Goal: Find specific page/section: Find specific page/section

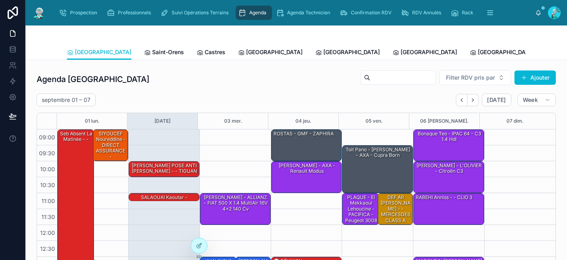
scroll to position [127, 0]
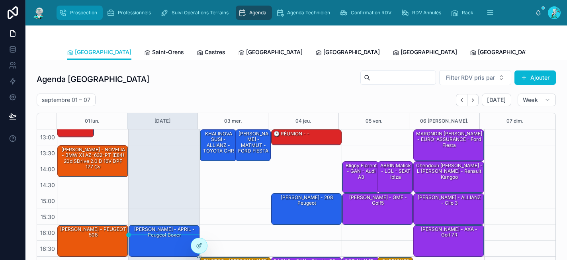
click at [72, 12] on span "Prospection" at bounding box center [83, 13] width 27 height 6
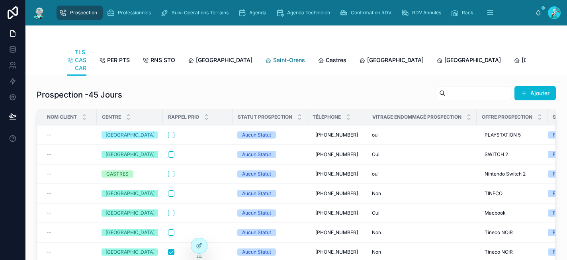
click at [273, 58] on span "Saint-Orens" at bounding box center [289, 60] width 32 height 8
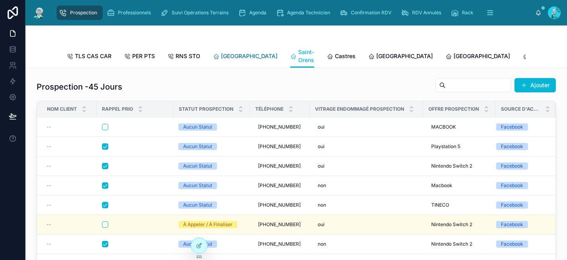
click at [235, 59] on span "Toulouse" at bounding box center [249, 56] width 56 height 8
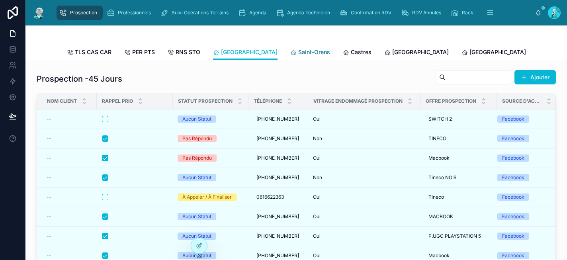
click at [298, 55] on span "Saint-Orens" at bounding box center [314, 52] width 32 height 8
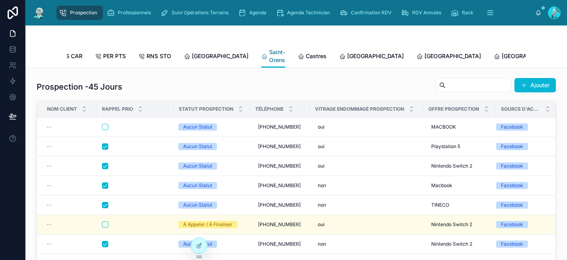
scroll to position [0, 42]
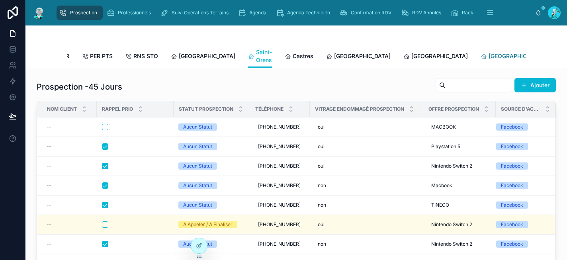
click at [488, 56] on span "Rennes" at bounding box center [516, 56] width 56 height 8
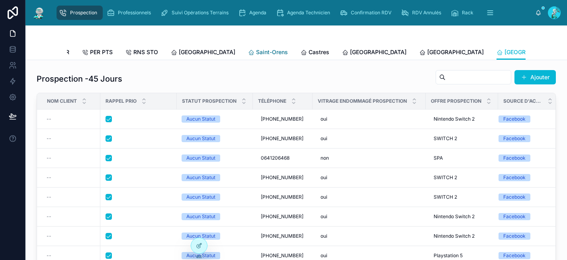
click at [256, 53] on span "Saint-Orens" at bounding box center [272, 52] width 32 height 8
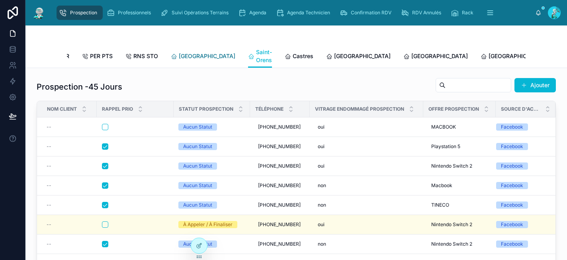
click at [192, 57] on span "Toulouse" at bounding box center [207, 56] width 56 height 8
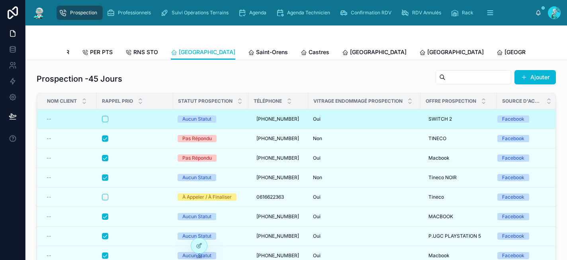
click at [359, 122] on div "Oui Oui" at bounding box center [364, 119] width 103 height 6
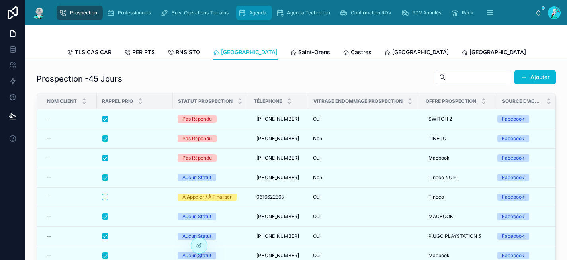
click at [255, 15] on span "Agenda" at bounding box center [257, 13] width 17 height 6
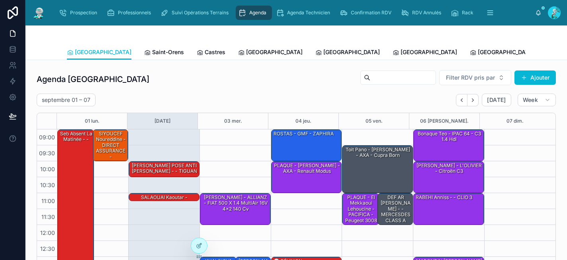
scroll to position [131, 0]
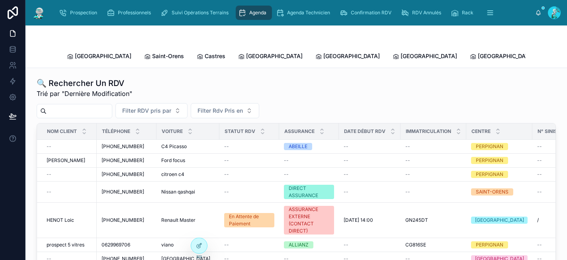
click at [100, 106] on input "text" at bounding box center [79, 110] width 65 height 11
paste input "**********"
type input "**********"
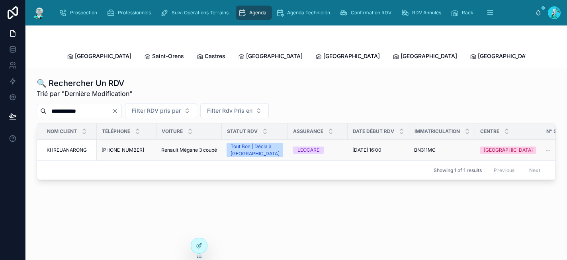
click at [180, 147] on span "Renault Mégane 3 coupé" at bounding box center [189, 150] width 56 height 6
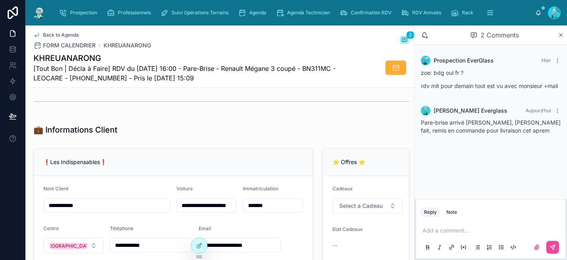
scroll to position [103, 0]
click at [250, 12] on span "Agenda" at bounding box center [257, 13] width 17 height 6
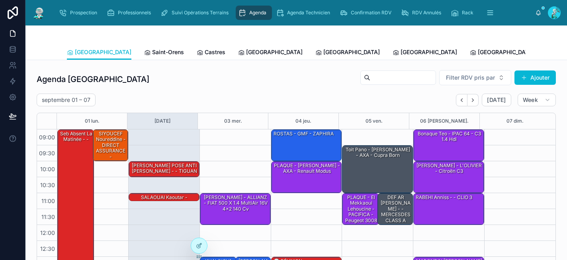
scroll to position [131, 0]
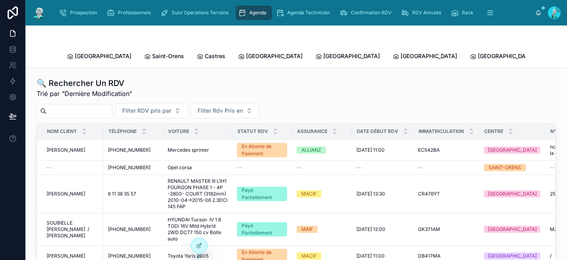
click at [82, 105] on input "text" at bounding box center [79, 110] width 65 height 11
type input "******"
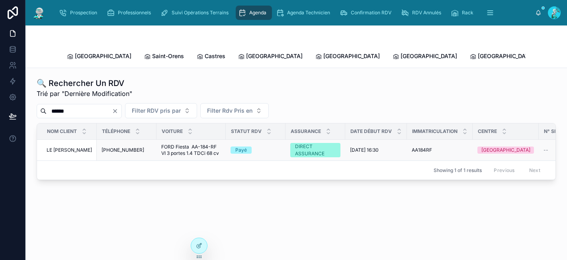
click at [119, 147] on span "+33 7 85 36 01 79" at bounding box center [122, 150] width 43 height 6
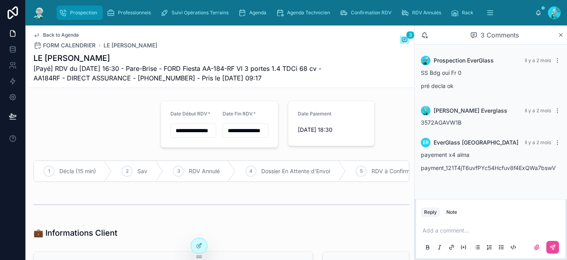
click at [70, 15] on span "Prospection" at bounding box center [83, 13] width 27 height 6
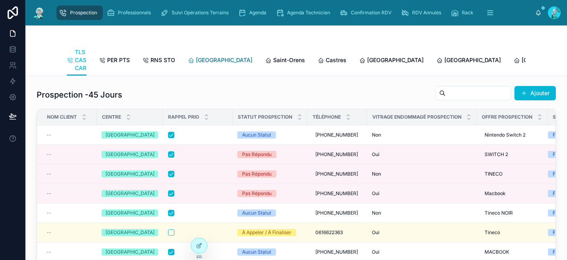
click at [199, 60] on span "Toulouse" at bounding box center [224, 60] width 56 height 8
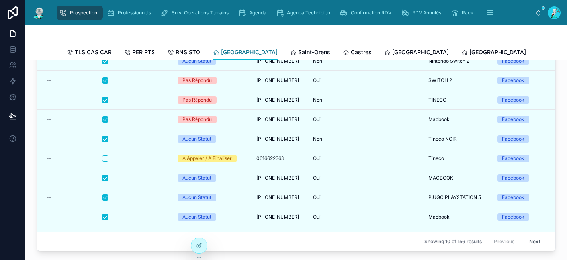
scroll to position [64, 0]
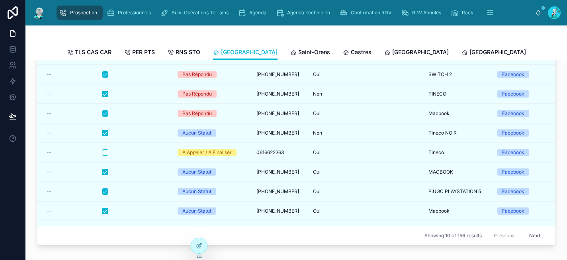
click at [523, 234] on button "Next" at bounding box center [534, 235] width 22 height 12
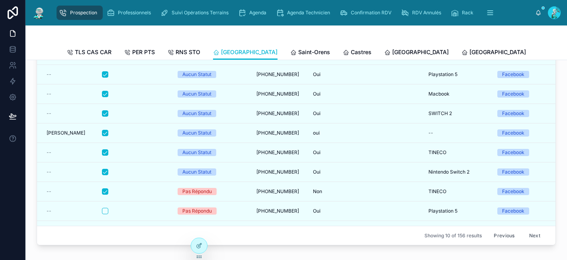
click at [524, 234] on button "Next" at bounding box center [534, 235] width 22 height 12
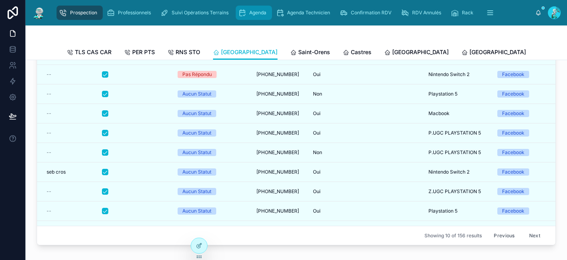
click at [252, 12] on span "Agenda" at bounding box center [257, 13] width 17 height 6
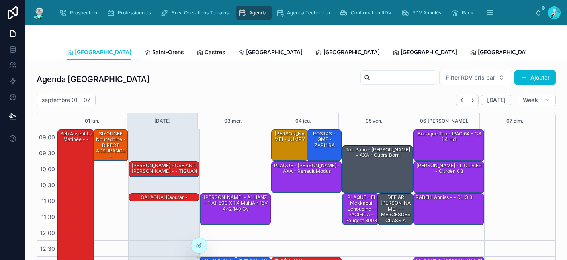
scroll to position [131, 0]
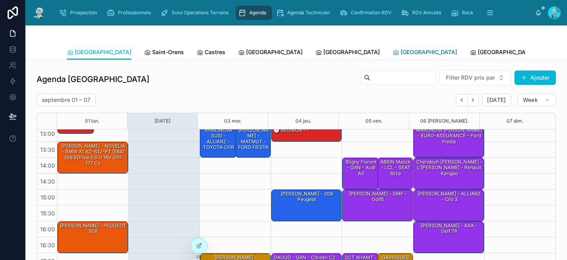
click at [400, 51] on span "Rennes" at bounding box center [428, 52] width 56 height 8
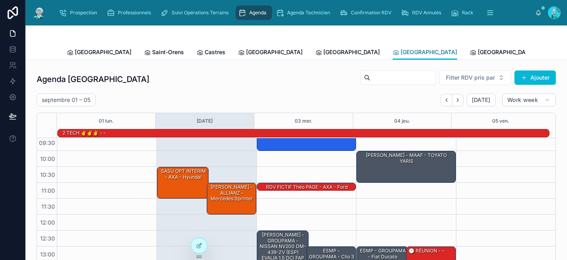
scroll to position [140, 0]
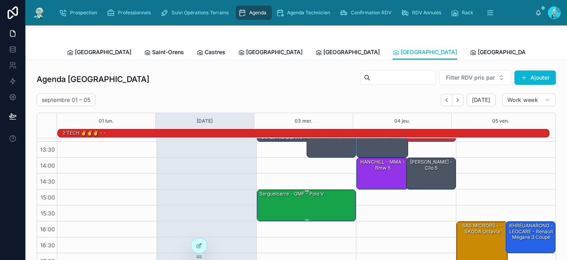
click at [310, 200] on div "Sergueicarre - GMF - Polo V" at bounding box center [306, 205] width 97 height 30
click at [309, 200] on div "Sergueicarre - GMF - Polo V" at bounding box center [306, 205] width 97 height 30
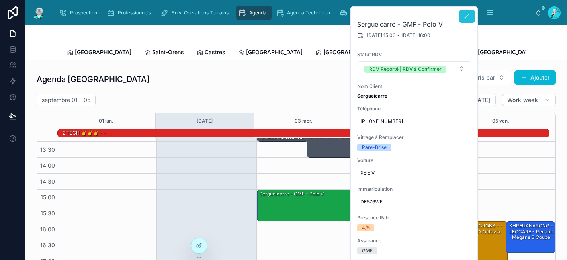
click at [468, 14] on icon at bounding box center [467, 16] width 6 height 6
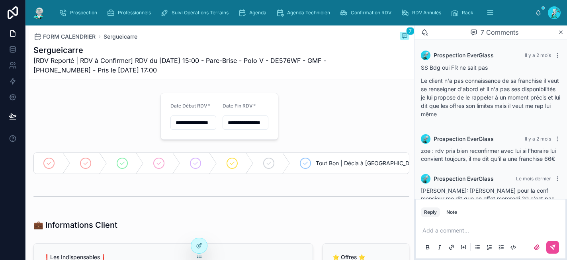
scroll to position [201, 0]
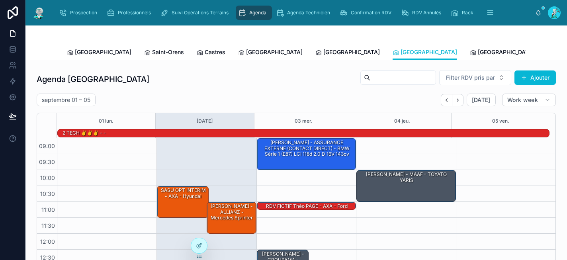
scroll to position [140, 0]
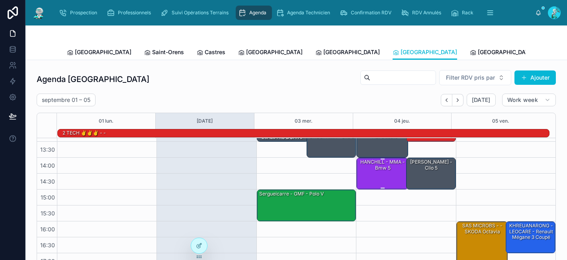
click at [362, 175] on div "HANCHILL - MMA - Bmw 5" at bounding box center [382, 173] width 49 height 30
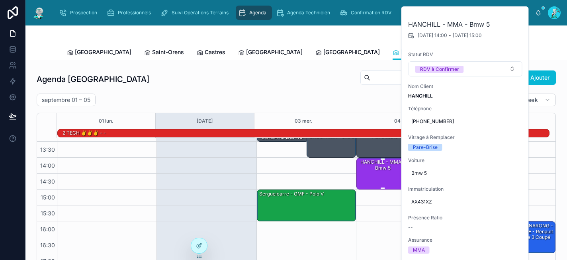
click at [362, 175] on div "HANCHILL - MMA - Bmw 5" at bounding box center [382, 173] width 49 height 30
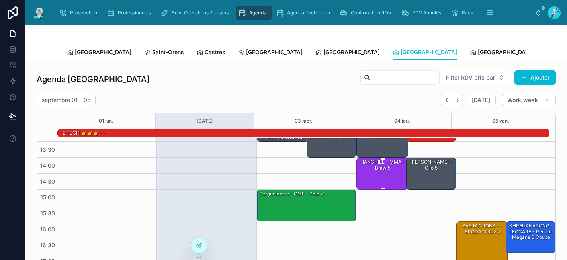
click at [362, 175] on div "HANCHILL - MMA - Bmw 5" at bounding box center [382, 173] width 49 height 30
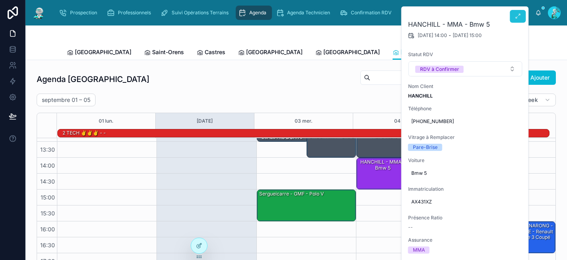
click at [517, 16] on icon at bounding box center [517, 16] width 6 height 6
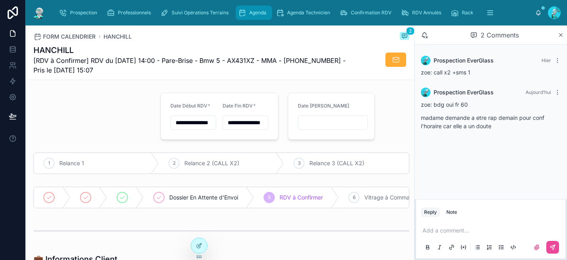
click at [264, 11] on span "Agenda" at bounding box center [257, 13] width 17 height 6
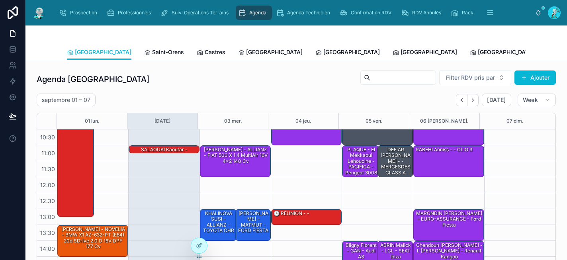
scroll to position [49, 0]
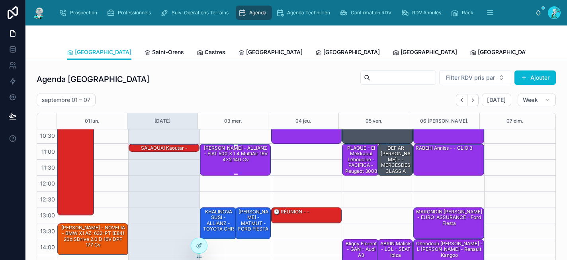
click at [232, 160] on div "BENCHIMOL Alex - ALLIANZ - FIAT 500 X 1.4 MultiAir 16V 4x2 140 cv" at bounding box center [235, 153] width 68 height 19
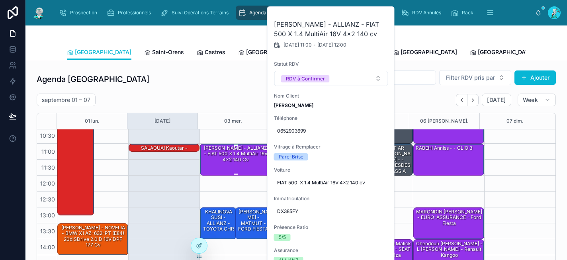
click at [232, 160] on div "BENCHIMOL Alex - ALLIANZ - FIAT 500 X 1.4 MultiAir 16V 4x2 140 cv" at bounding box center [235, 153] width 68 height 19
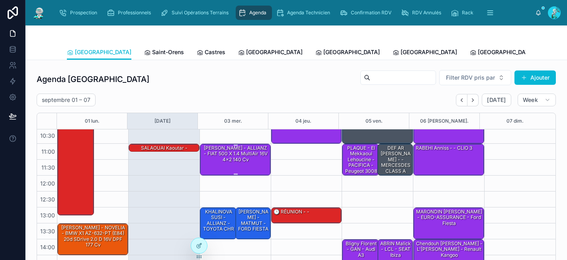
click at [232, 160] on div "BENCHIMOL Alex - ALLIANZ - FIAT 500 X 1.4 MultiAir 16V 4x2 140 cv" at bounding box center [235, 153] width 68 height 19
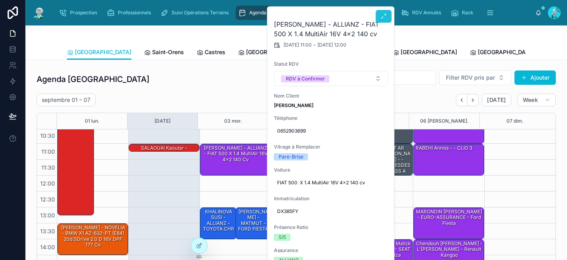
click at [379, 16] on button at bounding box center [384, 16] width 16 height 13
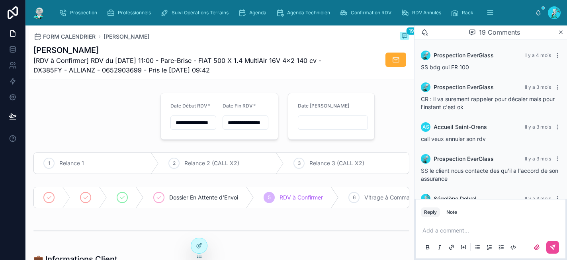
scroll to position [746, 0]
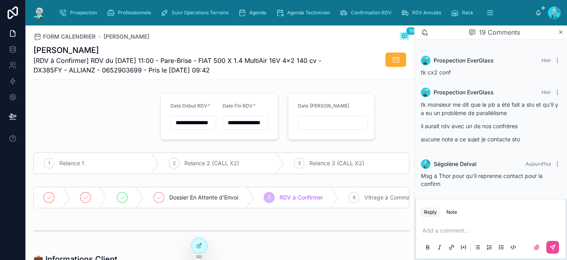
click at [273, 13] on div "Agenda Technicien" at bounding box center [305, 13] width 64 height 14
type input "**********"
click at [263, 13] on span "Agenda" at bounding box center [257, 13] width 17 height 6
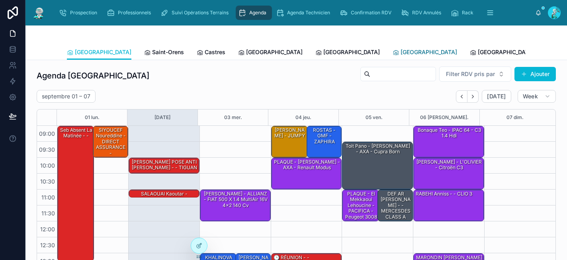
click at [400, 55] on span "Rennes" at bounding box center [428, 52] width 56 height 8
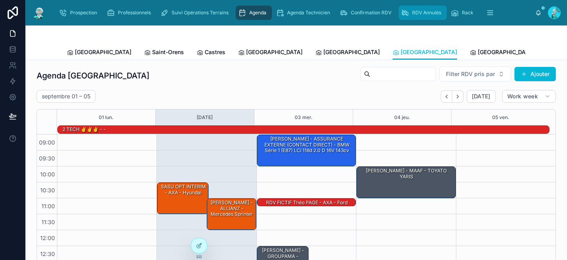
click at [419, 15] on span "RDV Annulés" at bounding box center [426, 13] width 29 height 6
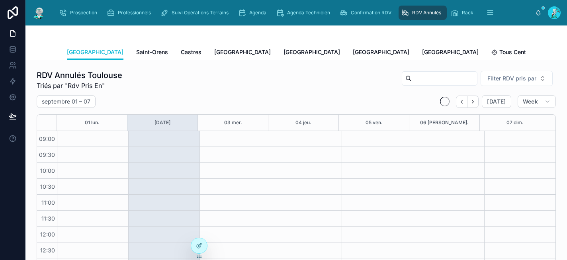
scroll to position [132, 0]
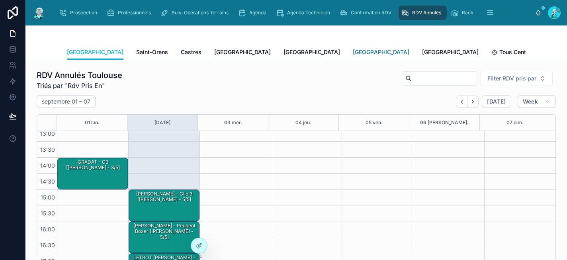
click at [353, 51] on span "Rennes" at bounding box center [381, 52] width 56 height 8
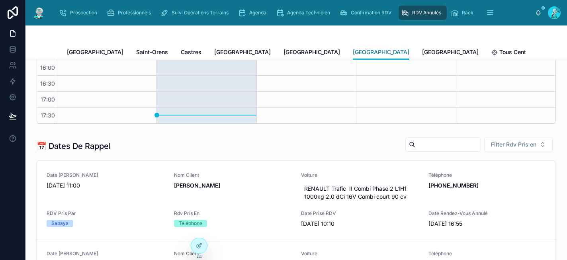
scroll to position [162, 0]
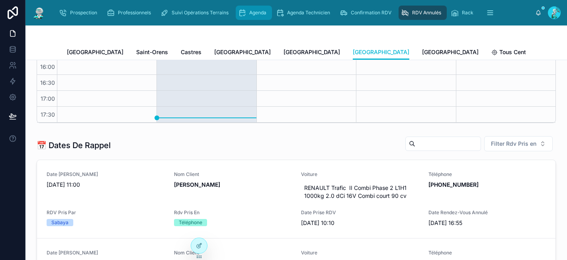
click at [248, 14] on div "Agenda" at bounding box center [253, 12] width 31 height 13
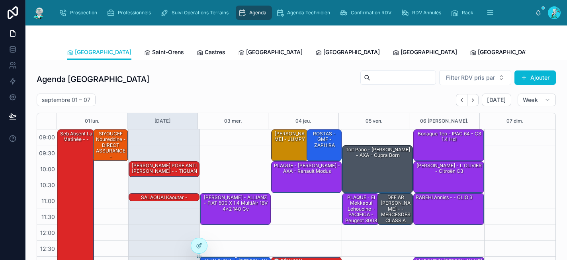
scroll to position [131, 0]
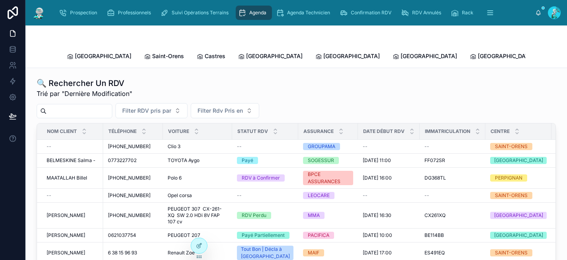
click at [64, 105] on input "text" at bounding box center [79, 110] width 65 height 11
paste input "**********"
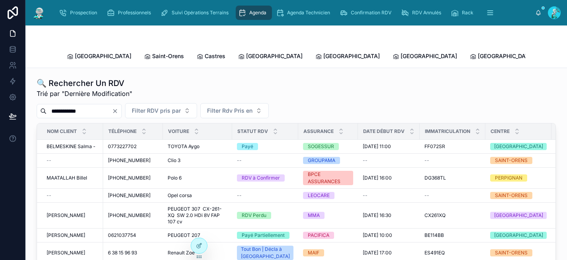
type input "**********"
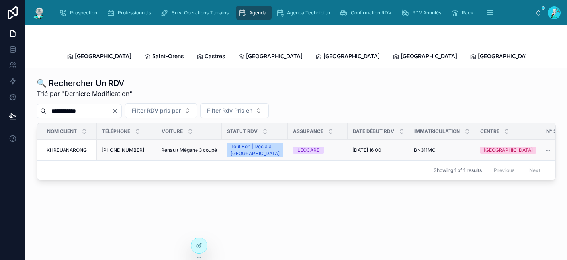
click at [171, 147] on span "Renault Mégane 3 coupé" at bounding box center [189, 150] width 56 height 6
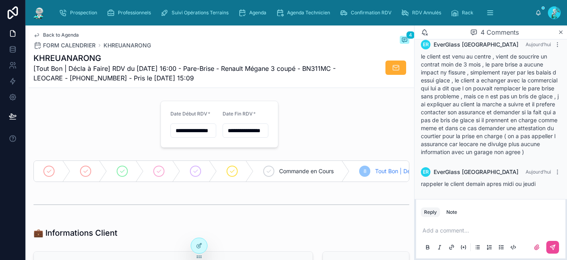
scroll to position [112, 0]
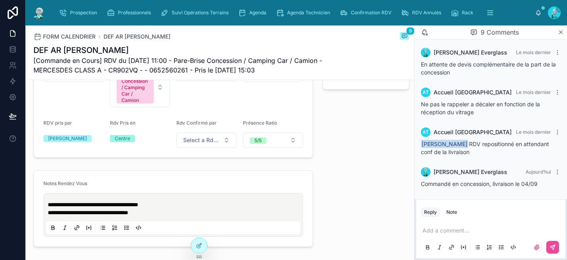
scroll to position [308, 0]
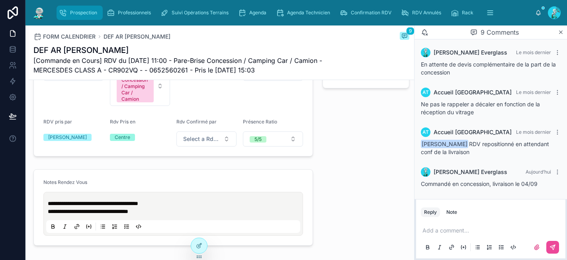
click at [89, 10] on span "Prospection" at bounding box center [83, 13] width 27 height 6
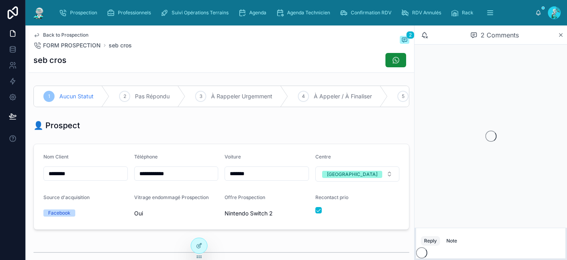
scroll to position [123, 0]
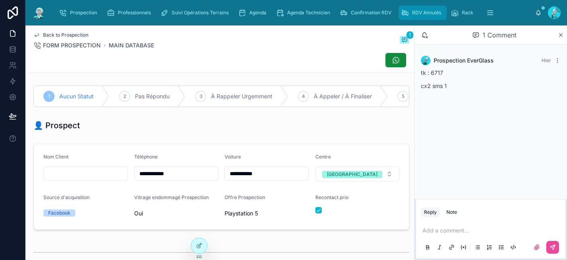
click at [425, 13] on span "RDV Annulés" at bounding box center [426, 13] width 29 height 6
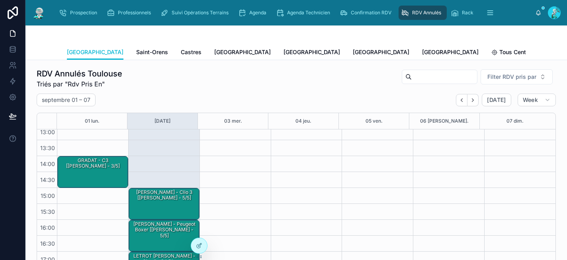
scroll to position [3, 0]
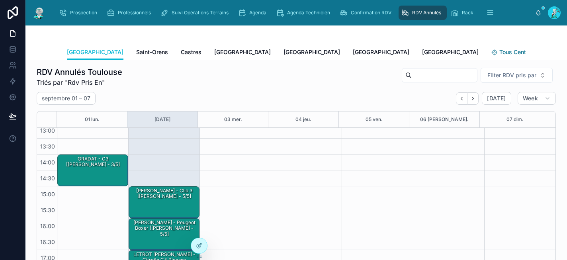
click at [499, 54] on span "Tous Centres" at bounding box center [516, 52] width 35 height 8
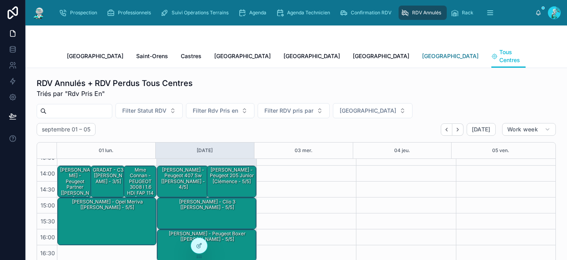
click at [422, 52] on span "Poitiers" at bounding box center [450, 56] width 56 height 8
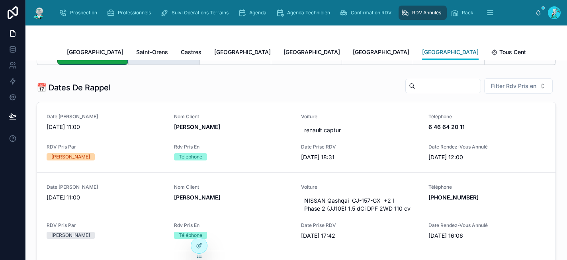
scroll to position [270, 0]
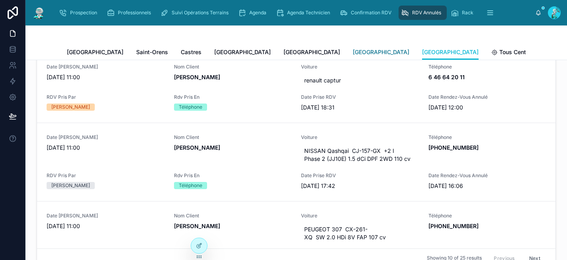
click at [353, 53] on span "Rennes" at bounding box center [381, 52] width 56 height 8
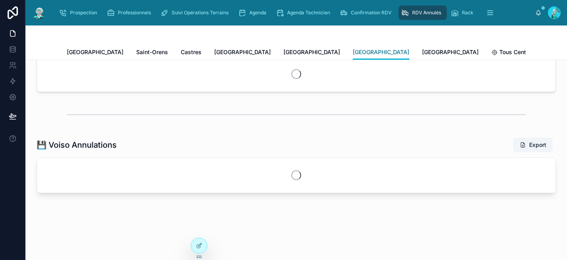
scroll to position [132, 0]
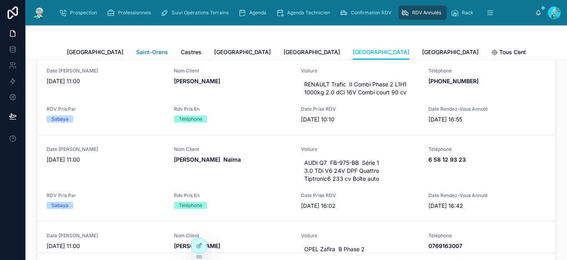
click at [136, 49] on span "Saint-Orens" at bounding box center [152, 52] width 32 height 8
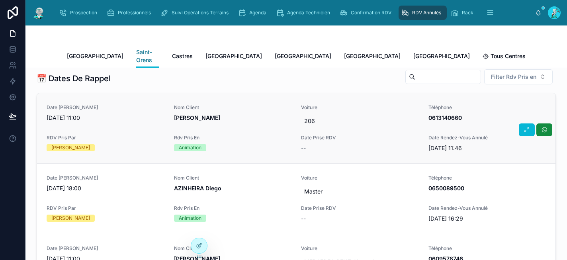
scroll to position [225, 0]
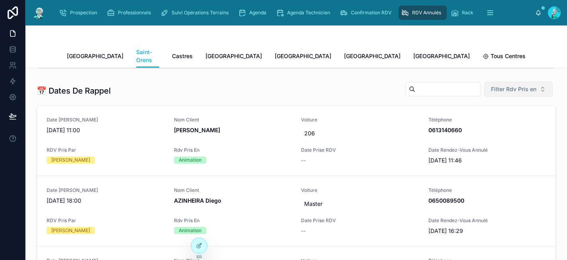
click at [503, 85] on span "Filter Rdv Pris en" at bounding box center [513, 89] width 45 height 8
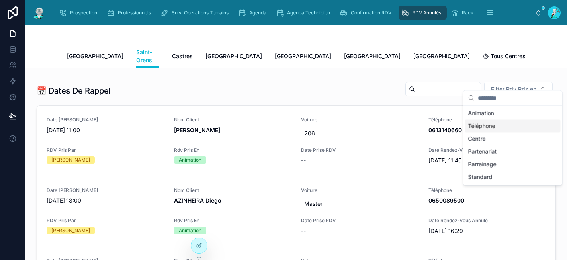
click at [505, 130] on div "Téléphone" at bounding box center [512, 126] width 95 height 13
